Goal: Answer question/provide support: Share knowledge or assist other users

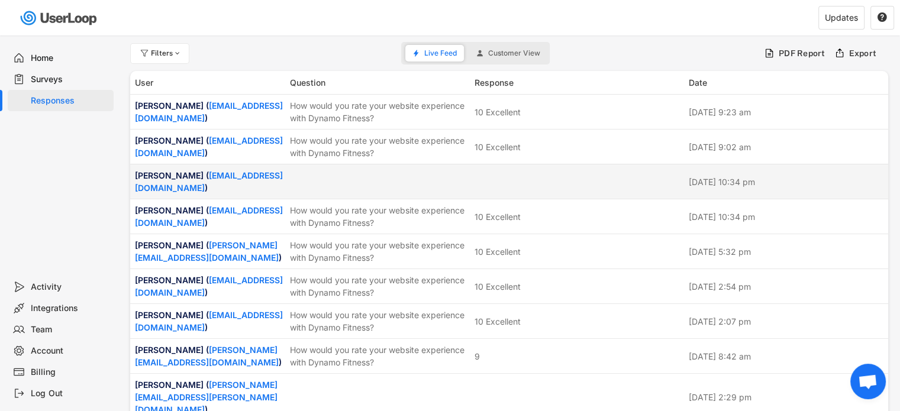
click at [350, 176] on div at bounding box center [379, 181] width 178 height 11
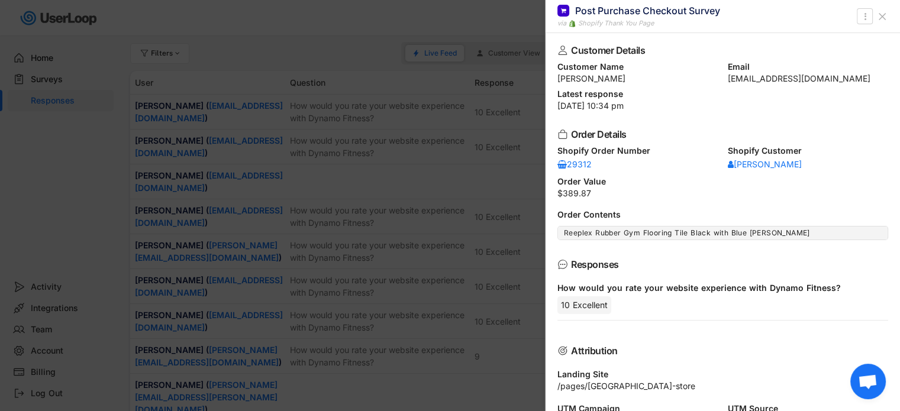
click at [882, 11] on icon at bounding box center [883, 17] width 12 height 12
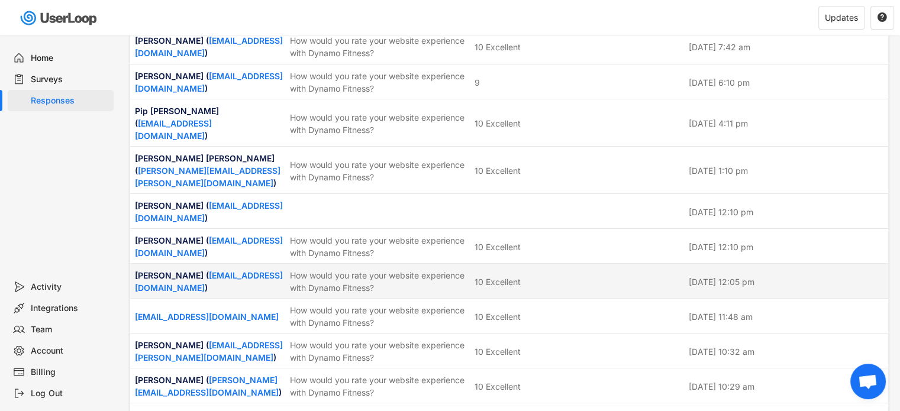
scroll to position [2131, 0]
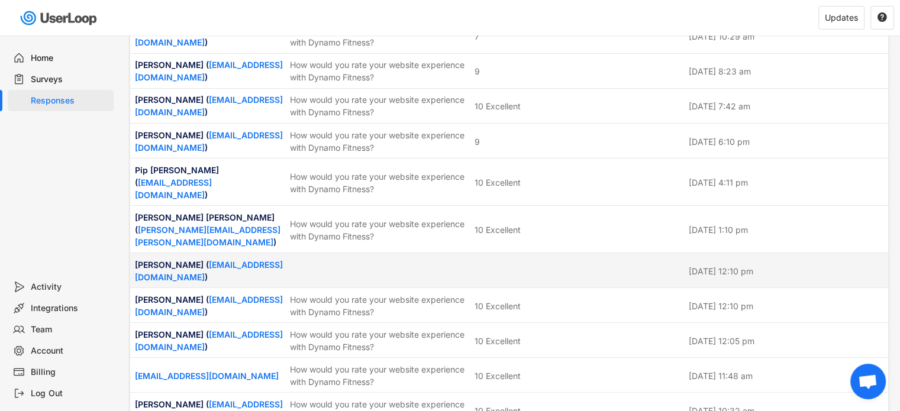
click at [517, 265] on div at bounding box center [578, 270] width 207 height 11
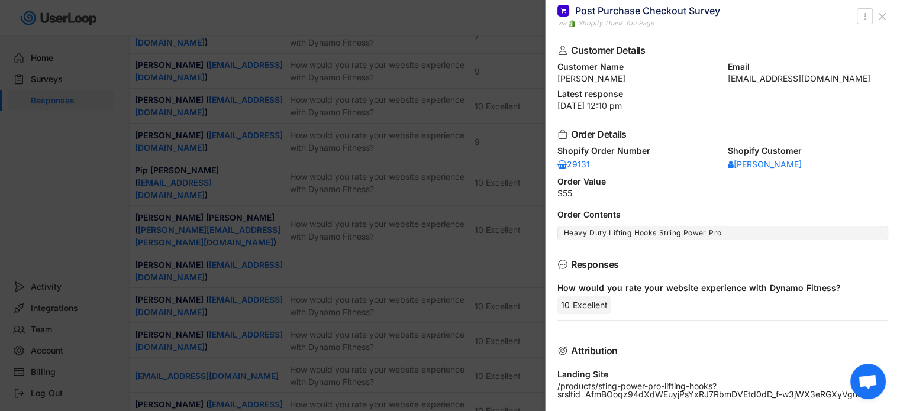
click at [879, 18] on icon at bounding box center [883, 17] width 12 height 12
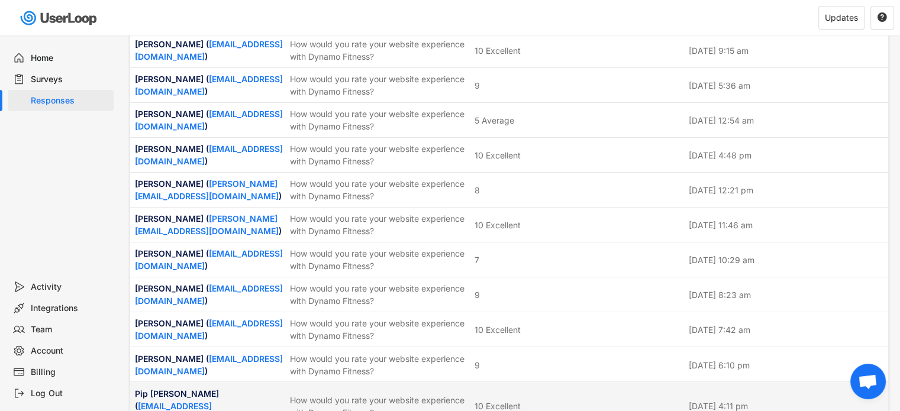
scroll to position [1835, 0]
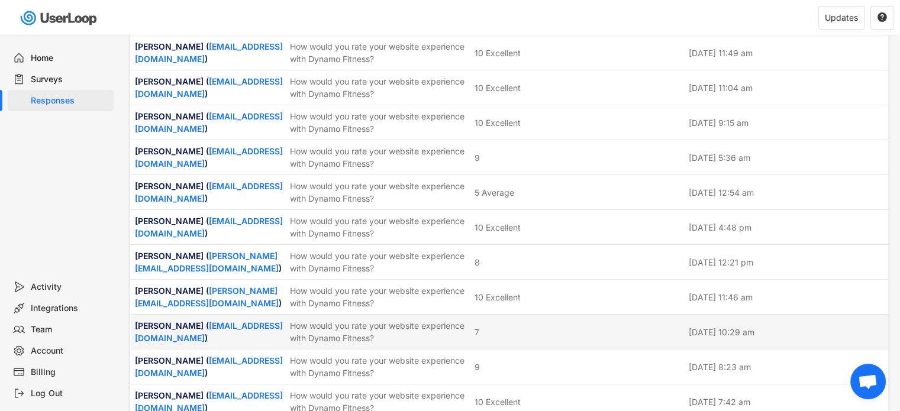
click at [526, 315] on div "Kris Zvirbulis ( kriszvirbulis@gmail.com ) How would you rate your website expe…" at bounding box center [509, 332] width 758 height 34
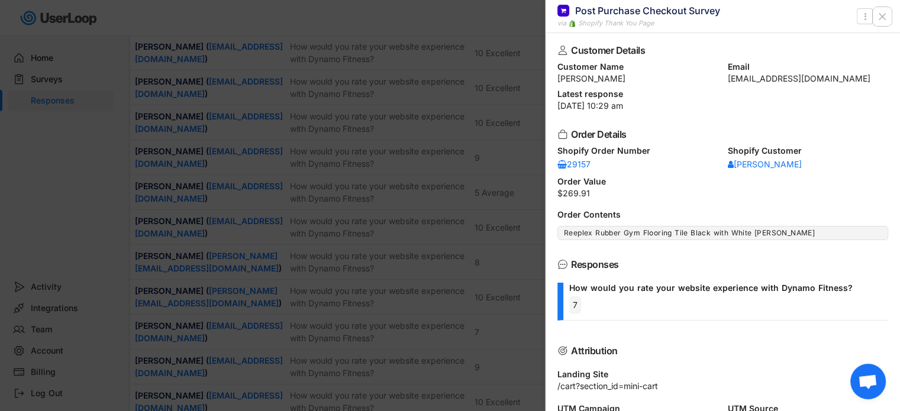
click at [884, 15] on icon at bounding box center [883, 17] width 12 height 12
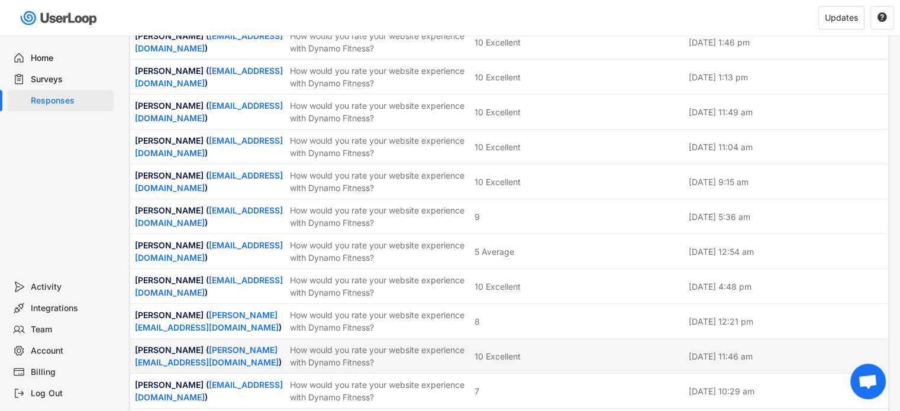
scroll to position [1716, 0]
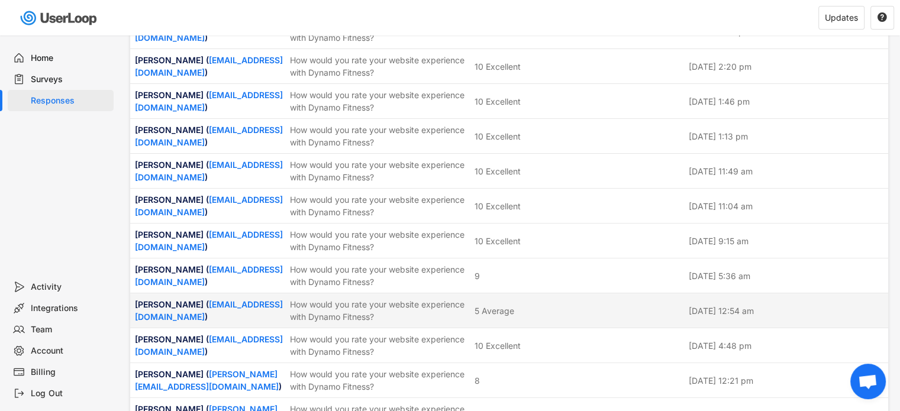
click at [542, 305] on div "5 Average" at bounding box center [578, 311] width 207 height 12
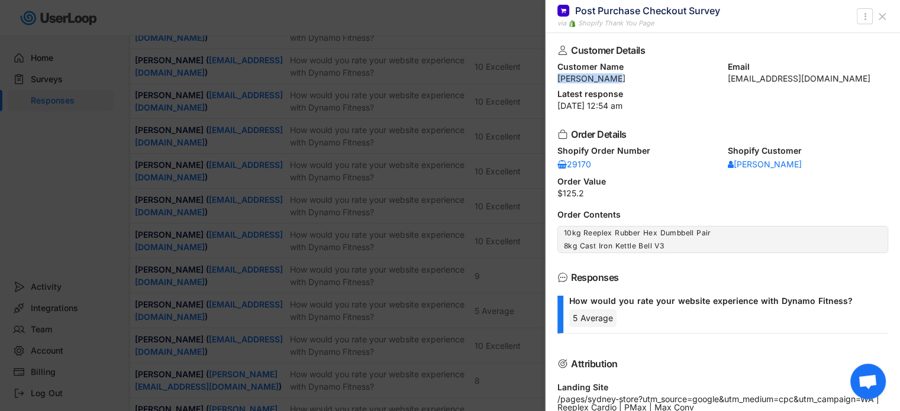
drag, startPoint x: 602, startPoint y: 76, endPoint x: 549, endPoint y: 75, distance: 53.3
click at [549, 75] on div "Customer Details Customer Name Paul Jeffrey Email p_jeffrey74@hotmail.com Lates…" at bounding box center [723, 222] width 355 height 378
copy div "Paul Jeffrey"
drag, startPoint x: 722, startPoint y: 78, endPoint x: 832, endPoint y: 84, distance: 110.3
click at [832, 84] on div "Customer Details Customer Name Paul Jeffrey Email p_jeffrey74@hotmail.com Lates…" at bounding box center [723, 222] width 355 height 378
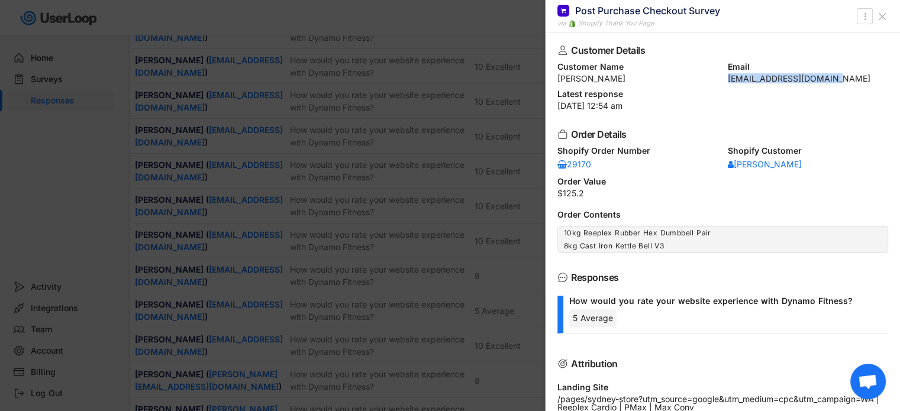
copy div "p_jeffrey74@hotmail.com"
click at [882, 16] on use at bounding box center [883, 17] width 6 height 6
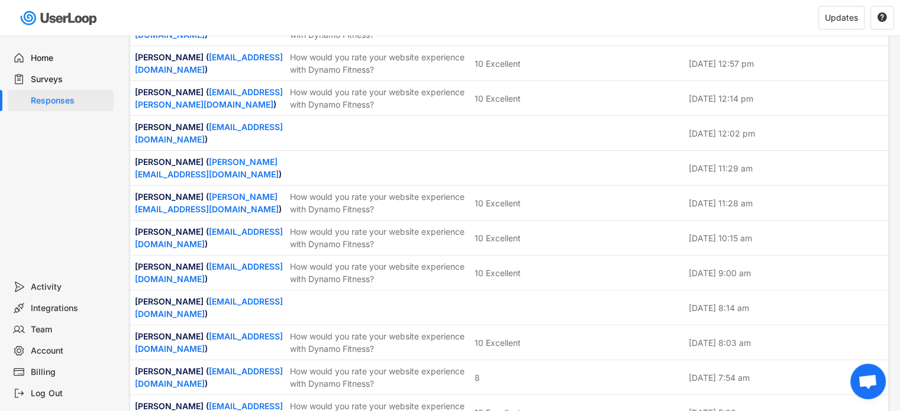
scroll to position [1302, 0]
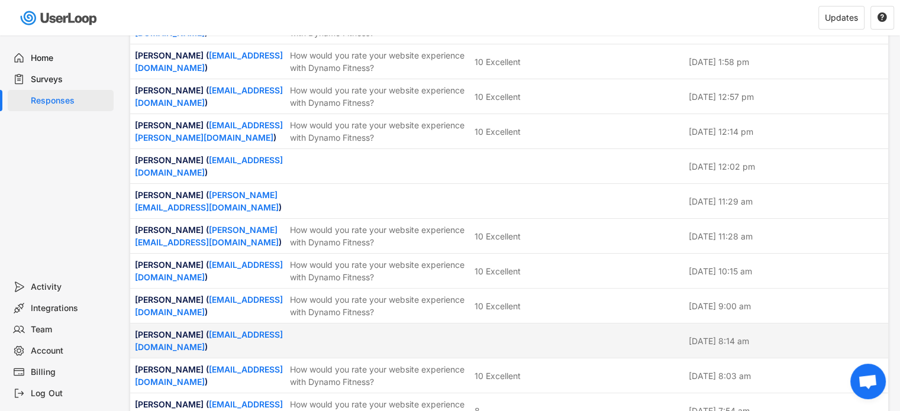
click at [478, 336] on div at bounding box center [578, 341] width 207 height 11
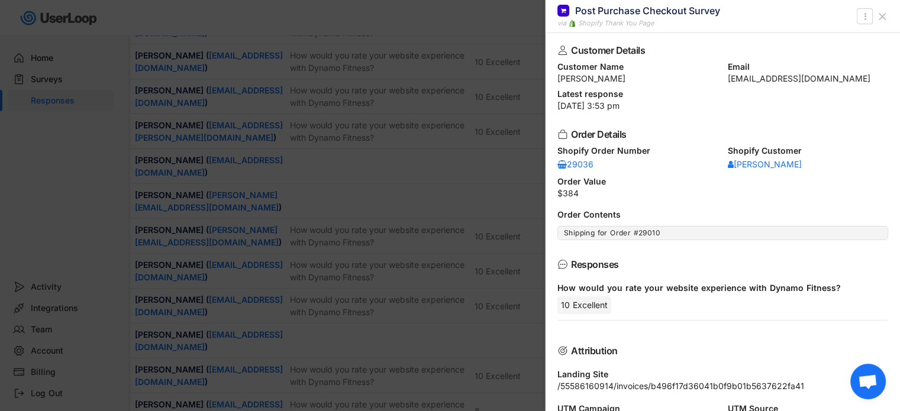
click at [879, 14] on icon at bounding box center [883, 17] width 12 height 12
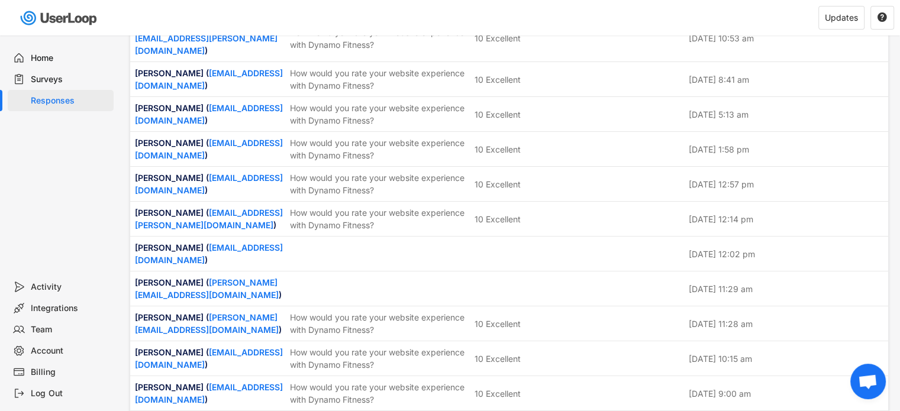
scroll to position [1184, 0]
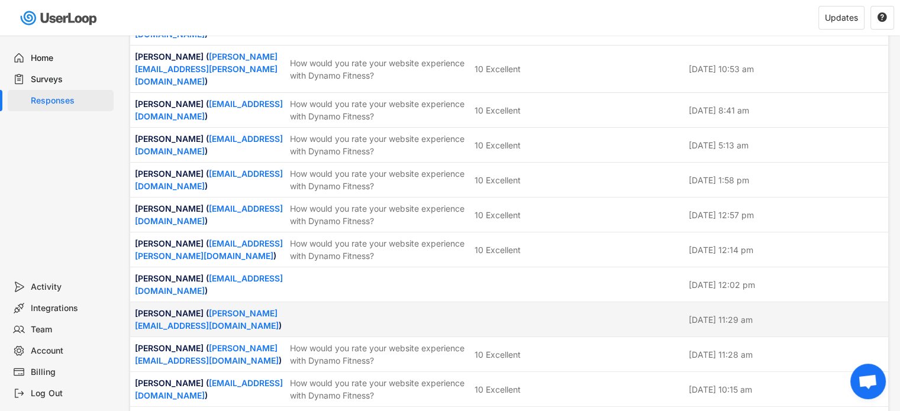
click at [483, 302] on div "Sven Tetlow ( s.j.tetlow7@gmail.com ) Aug 14, 2025 at 11:29 am" at bounding box center [509, 319] width 758 height 34
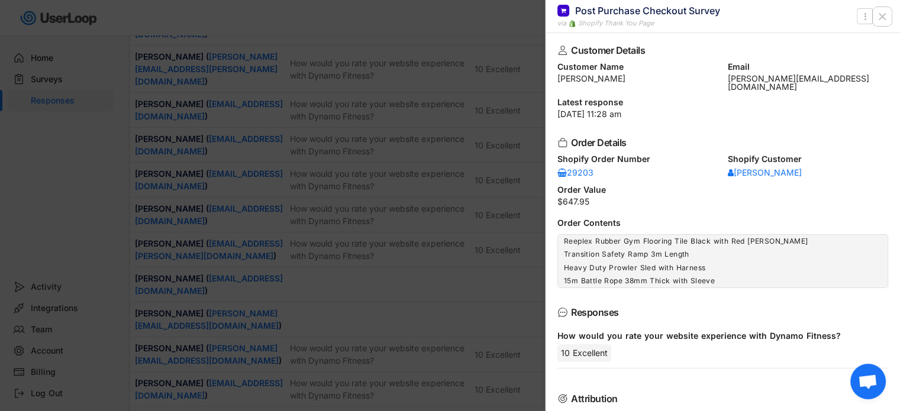
click at [885, 15] on icon at bounding box center [883, 17] width 12 height 12
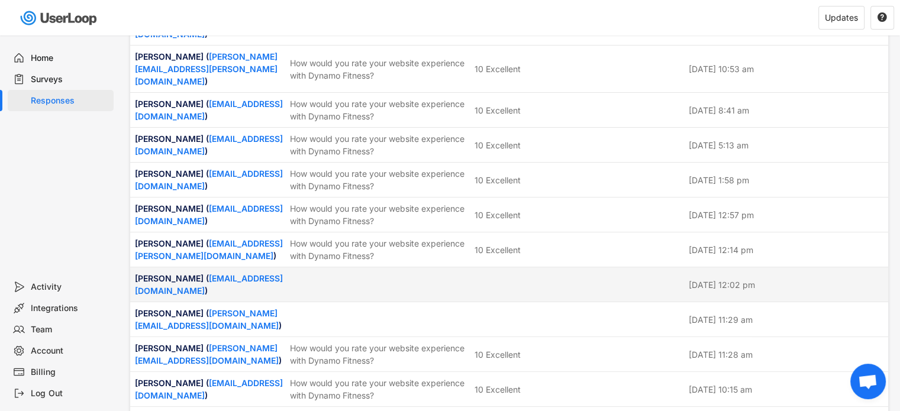
click at [537, 268] on div "Austin Munzberg ( austinmunzbergep@outlook.com ) Aug 14, 2025 at 12:02 pm" at bounding box center [509, 285] width 758 height 34
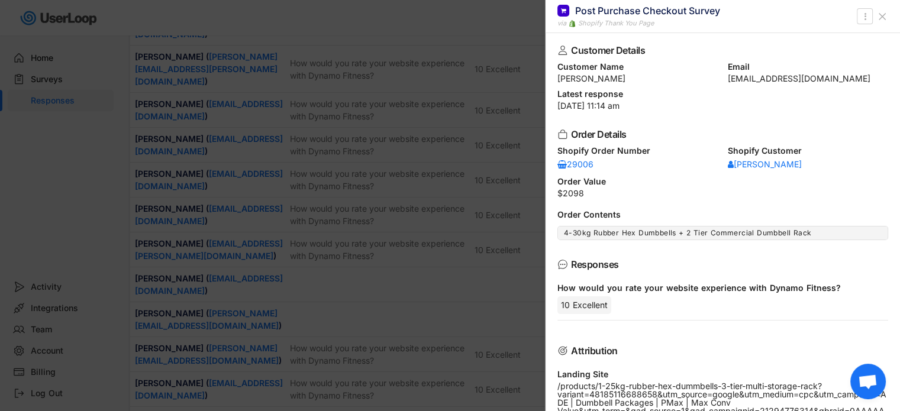
click at [883, 15] on use at bounding box center [883, 17] width 6 height 6
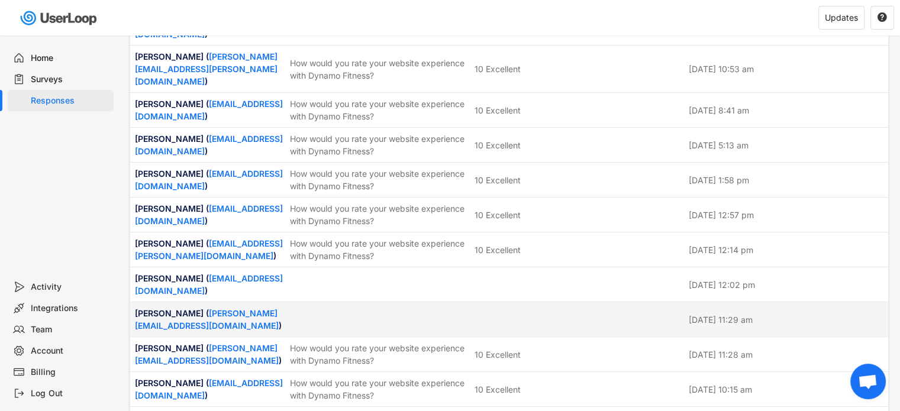
click at [566, 302] on div "Sven Tetlow ( s.j.tetlow7@gmail.com ) Aug 14, 2025 at 11:29 am" at bounding box center [509, 319] width 758 height 34
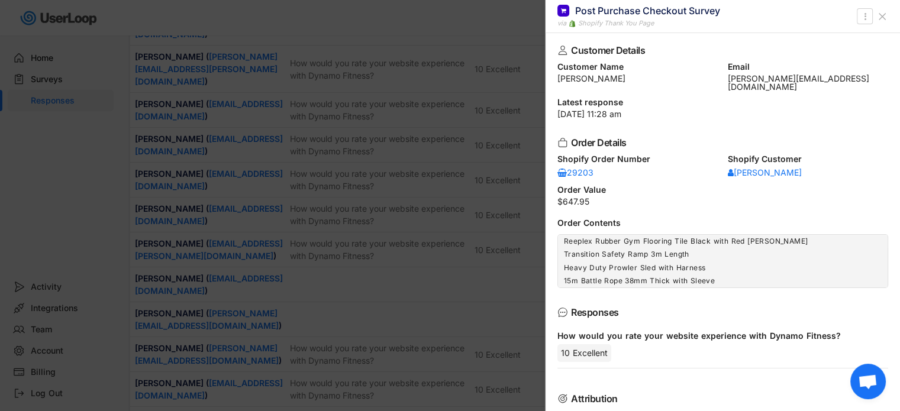
click at [884, 21] on icon at bounding box center [883, 17] width 12 height 12
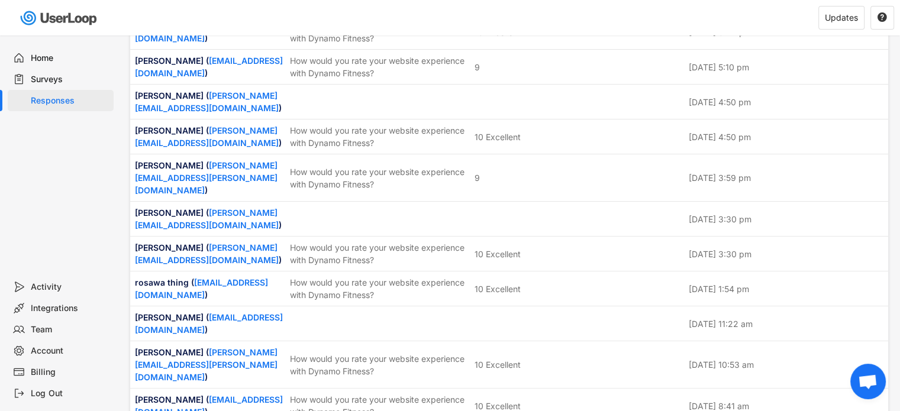
scroll to position [888, 0]
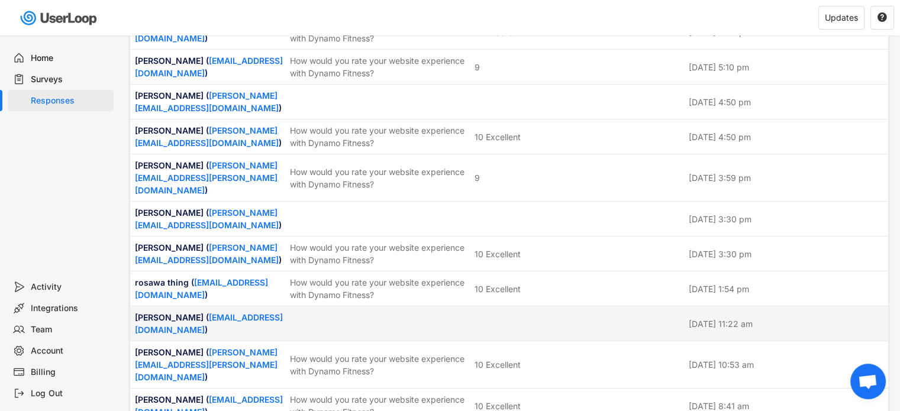
click at [570, 318] on div at bounding box center [578, 323] width 207 height 11
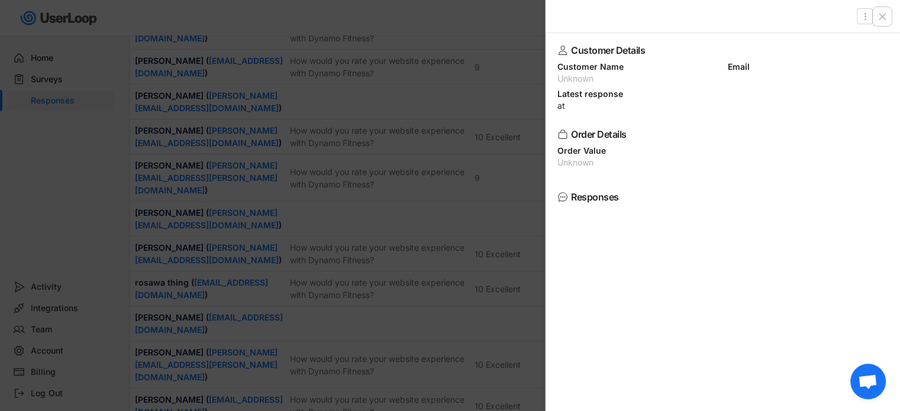
click at [880, 15] on icon at bounding box center [883, 17] width 12 height 12
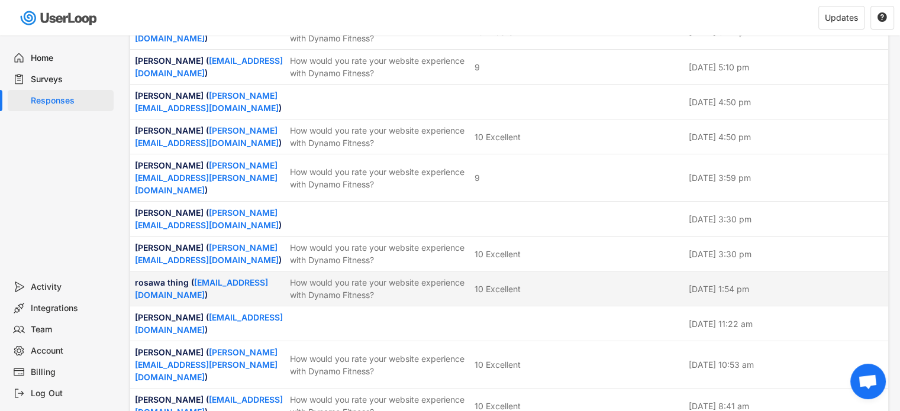
scroll to position [769, 0]
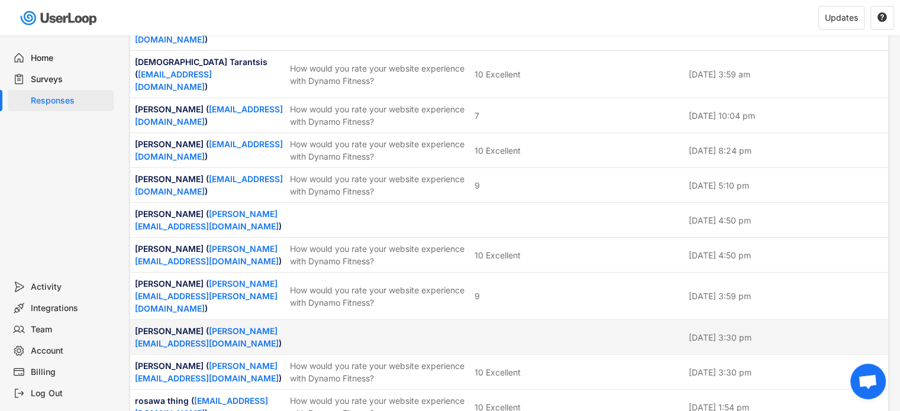
click at [525, 332] on div at bounding box center [578, 337] width 207 height 11
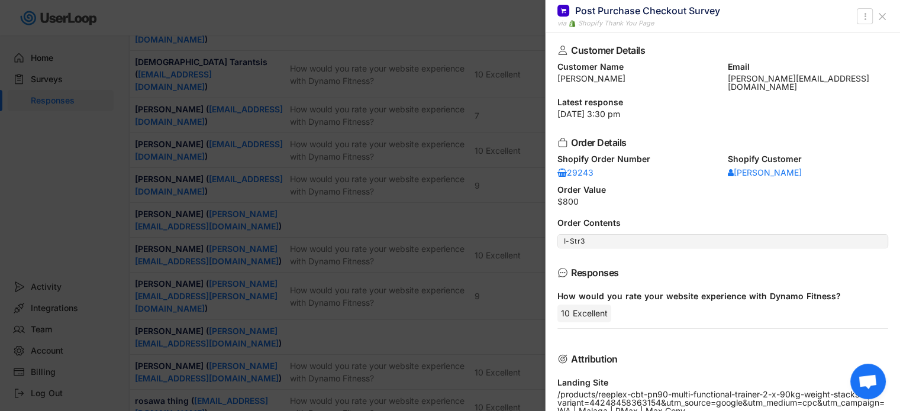
click at [880, 14] on icon at bounding box center [883, 17] width 12 height 12
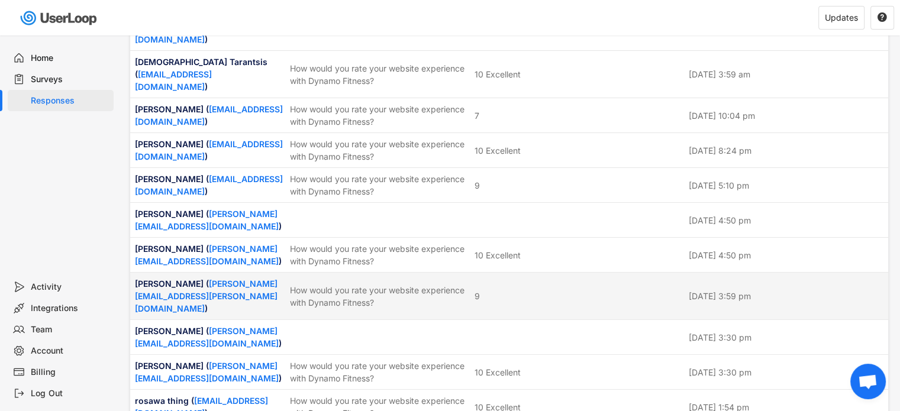
scroll to position [651, 0]
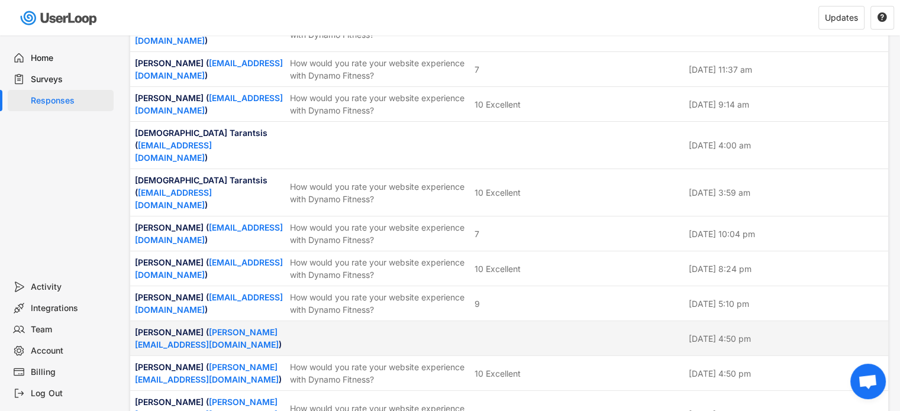
click at [502, 321] on div "Thomas Irvine ( thomas.irvine97@outlook.com ) Aug 15, 2025 at 4:50 pm" at bounding box center [509, 338] width 758 height 34
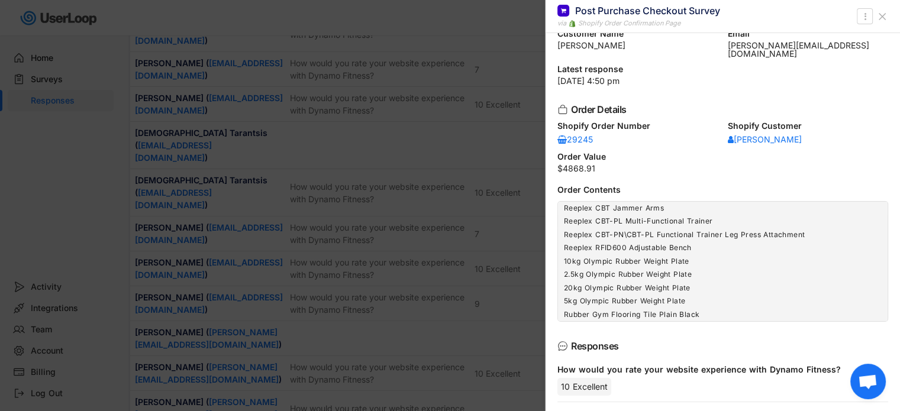
scroll to position [0, 0]
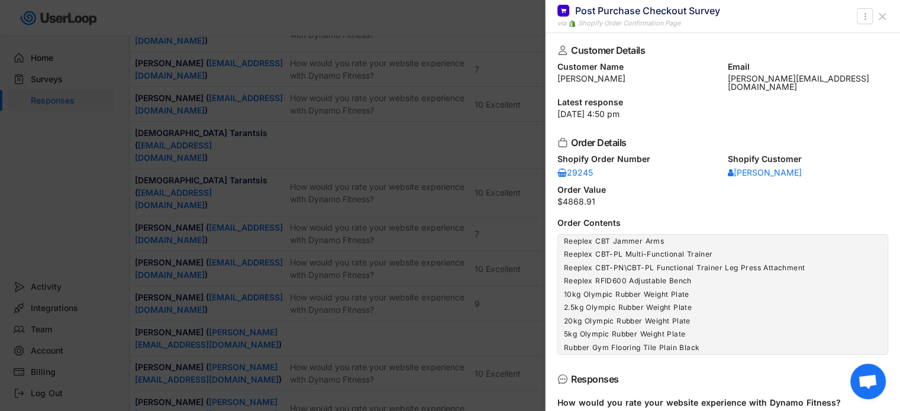
click at [881, 14] on icon at bounding box center [883, 17] width 12 height 12
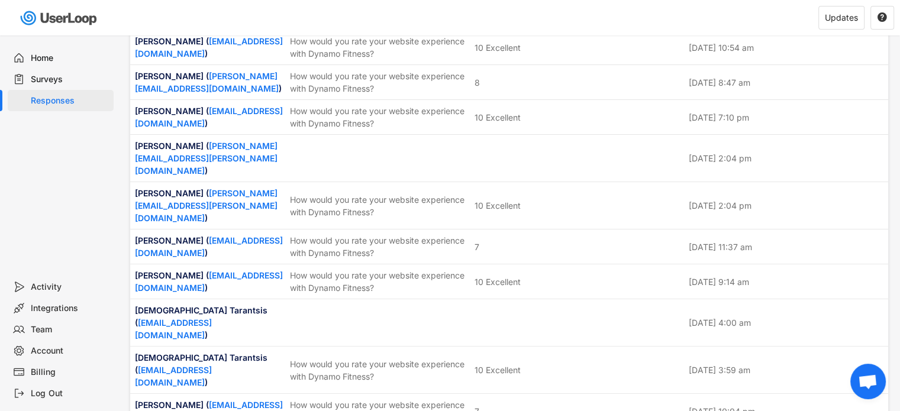
scroll to position [414, 0]
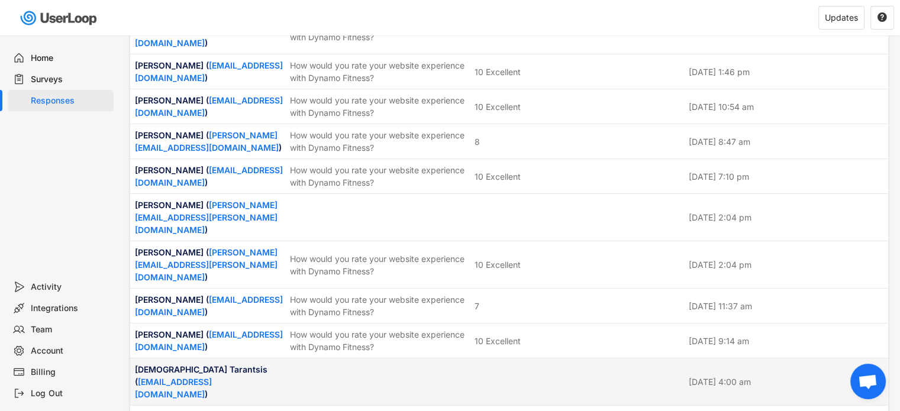
click at [422, 377] on div at bounding box center [379, 382] width 178 height 11
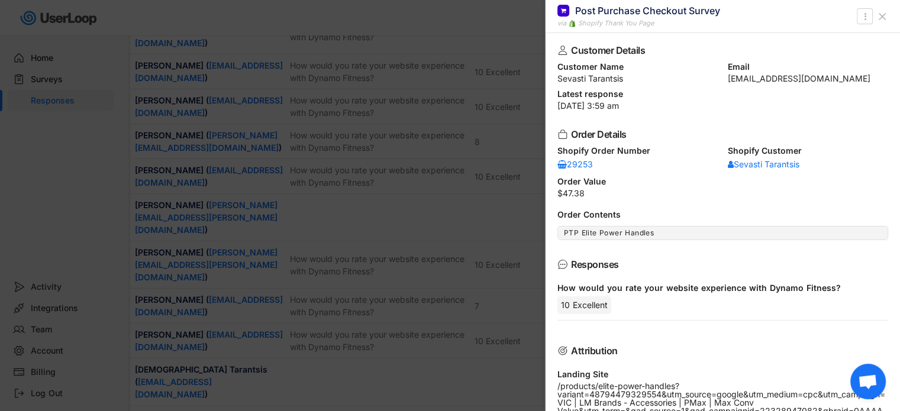
click at [879, 11] on icon at bounding box center [883, 17] width 12 height 12
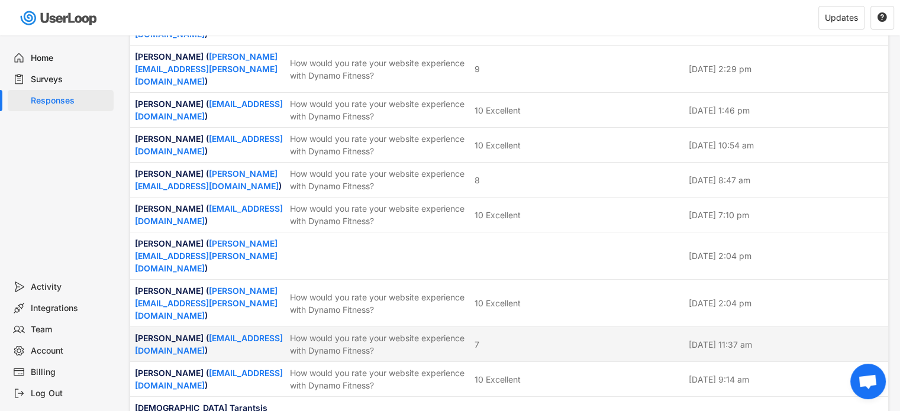
scroll to position [355, 0]
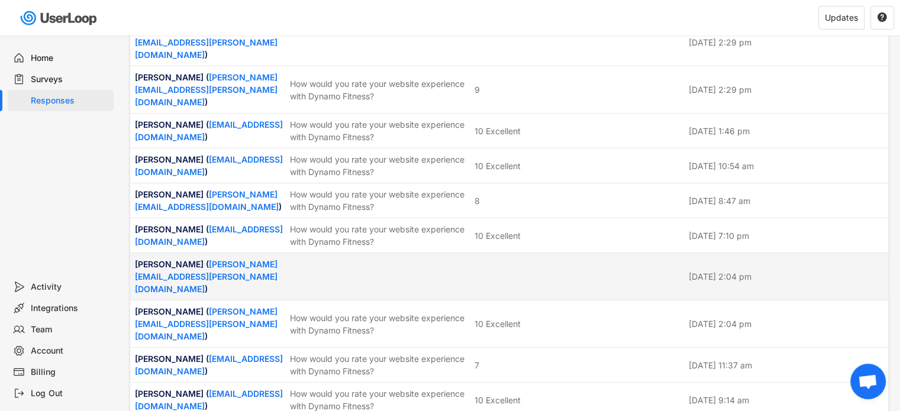
click at [423, 272] on div at bounding box center [379, 277] width 178 height 11
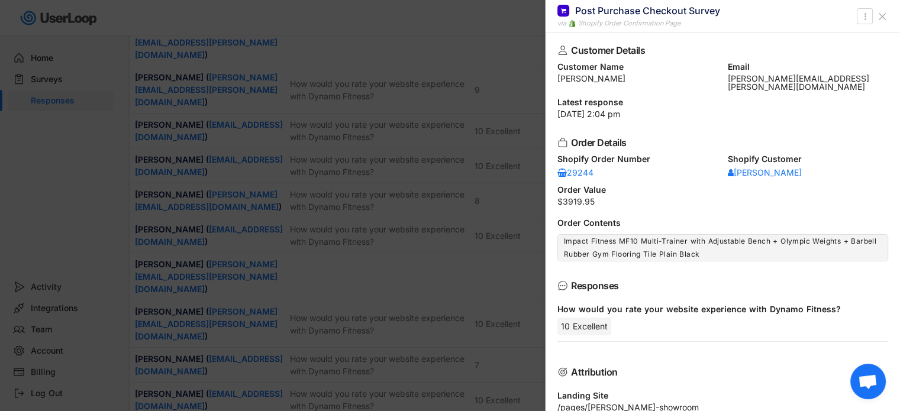
click at [877, 18] on icon at bounding box center [883, 17] width 12 height 12
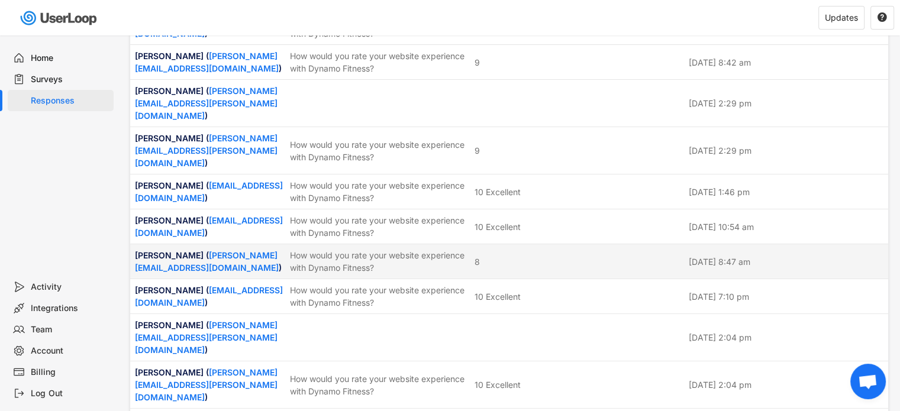
scroll to position [237, 0]
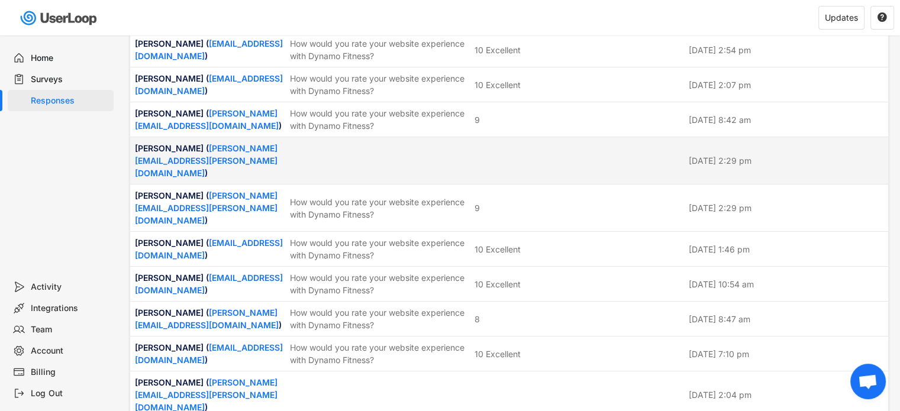
click at [559, 143] on div "Tom Reddell ( tom.a.reddell@gmail.com ) Aug 17, 2025 at 2:29 pm" at bounding box center [509, 160] width 758 height 47
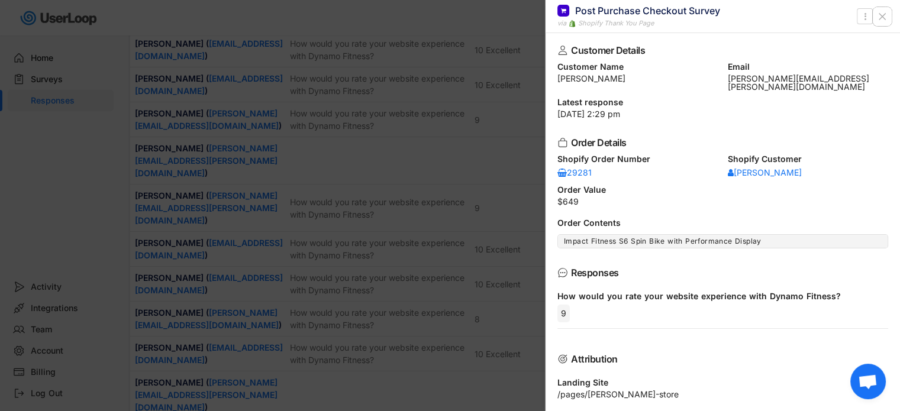
click at [885, 11] on icon at bounding box center [883, 17] width 12 height 12
